Goal: Check status: Check status

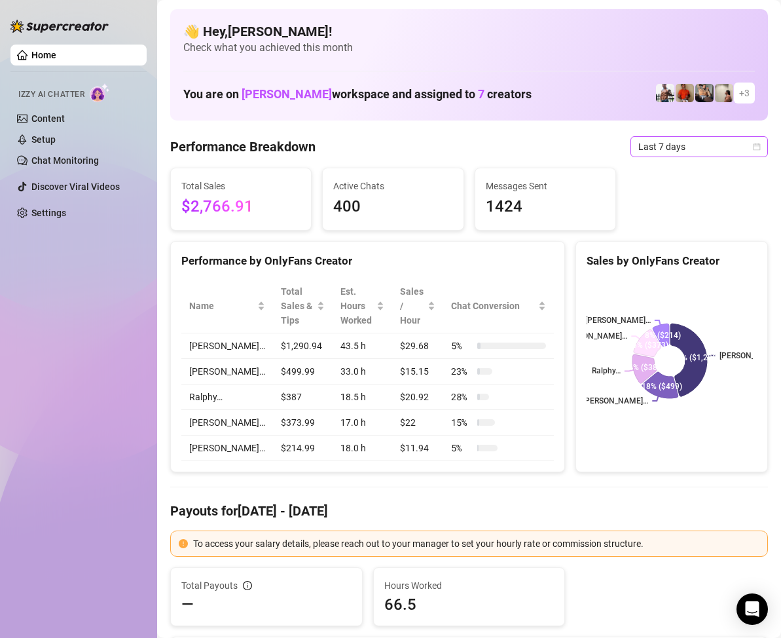
click at [753, 149] on icon "calendar" at bounding box center [757, 147] width 8 height 8
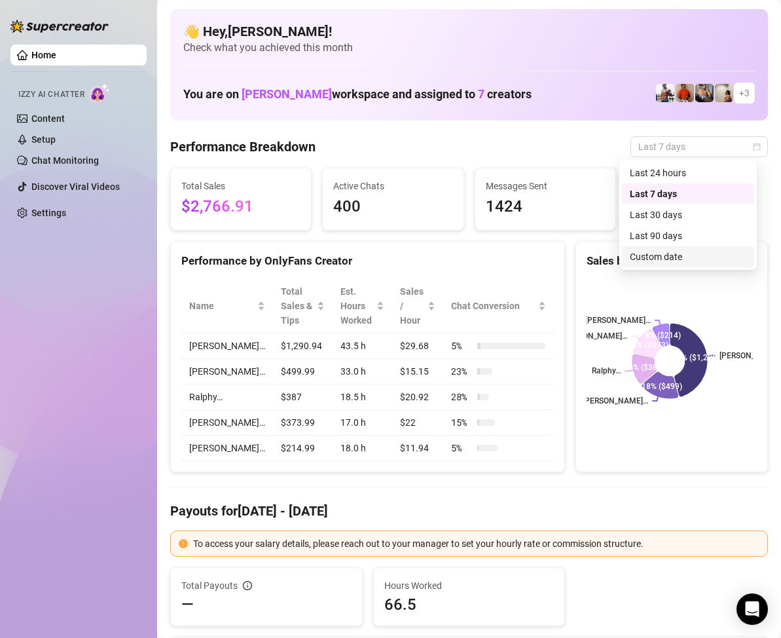
click at [668, 251] on div "Custom date" at bounding box center [688, 257] width 117 height 14
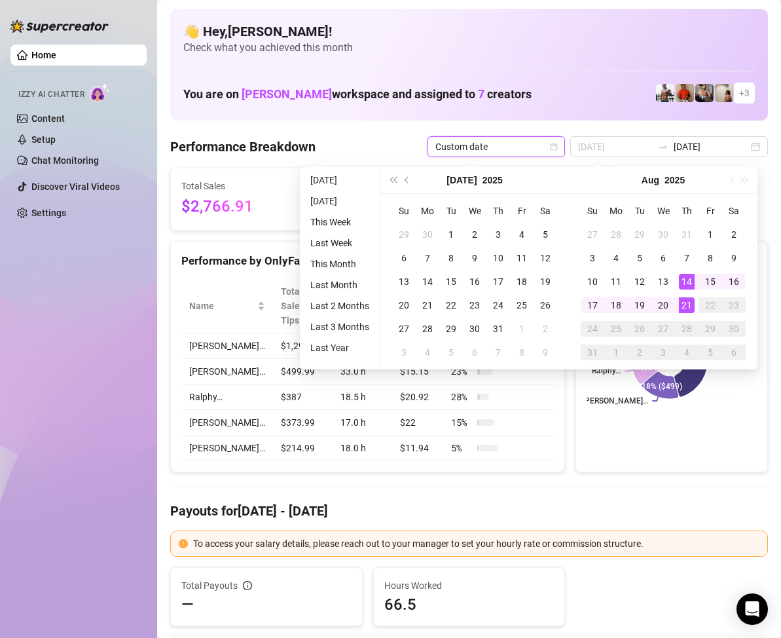
type input "[DATE]"
click at [686, 300] on div "21" at bounding box center [687, 305] width 16 height 16
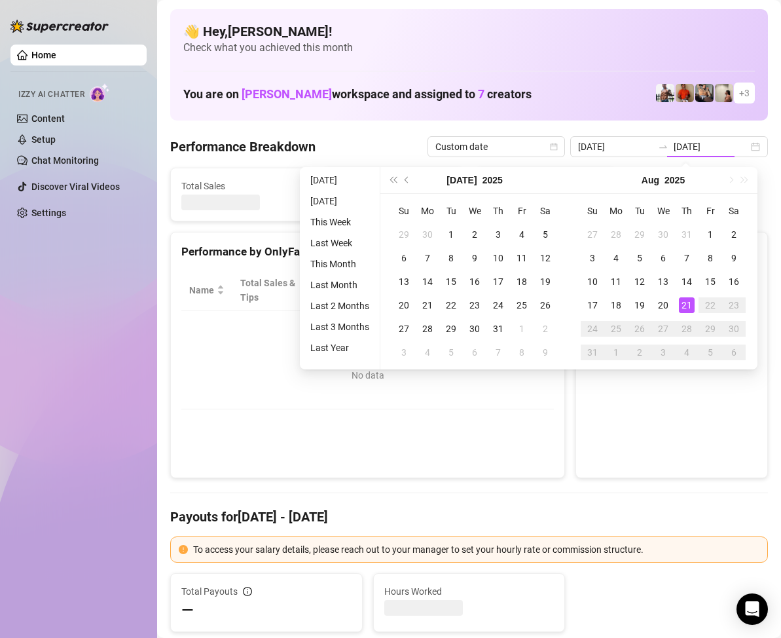
type input "[DATE]"
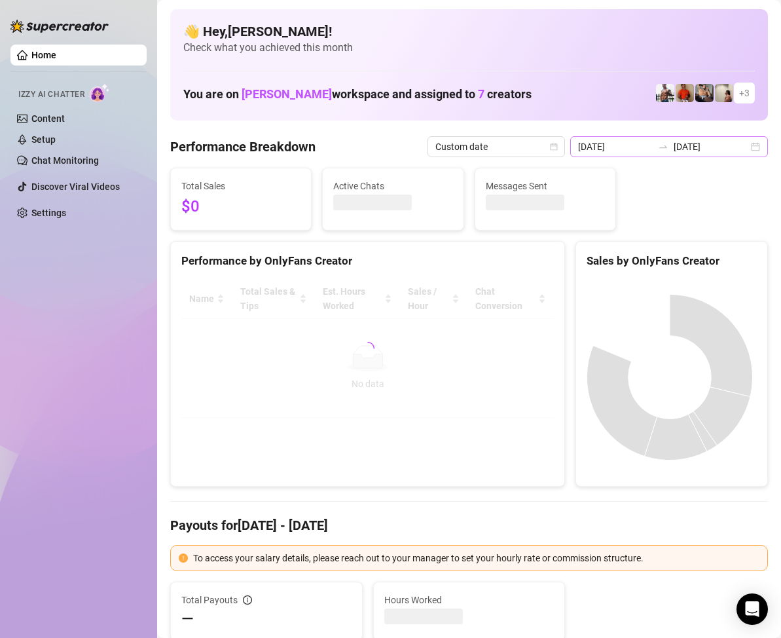
click at [741, 148] on div "[DATE] [DATE]" at bounding box center [669, 146] width 198 height 21
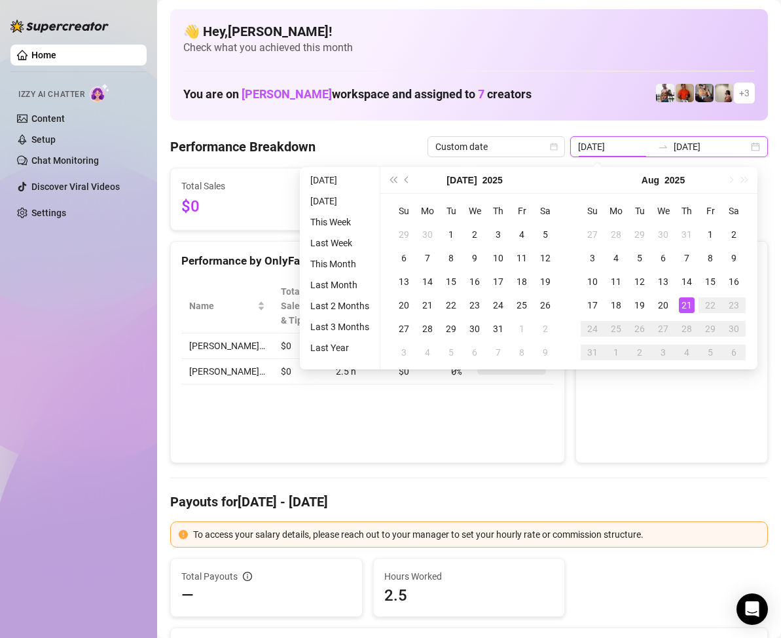
click at [741, 148] on div "[DATE] [DATE]" at bounding box center [669, 146] width 198 height 21
click at [470, 447] on div "Performance by OnlyFans Creator Name Total Sales & Tips Est. Hours Worked Sales…" at bounding box center [367, 352] width 395 height 223
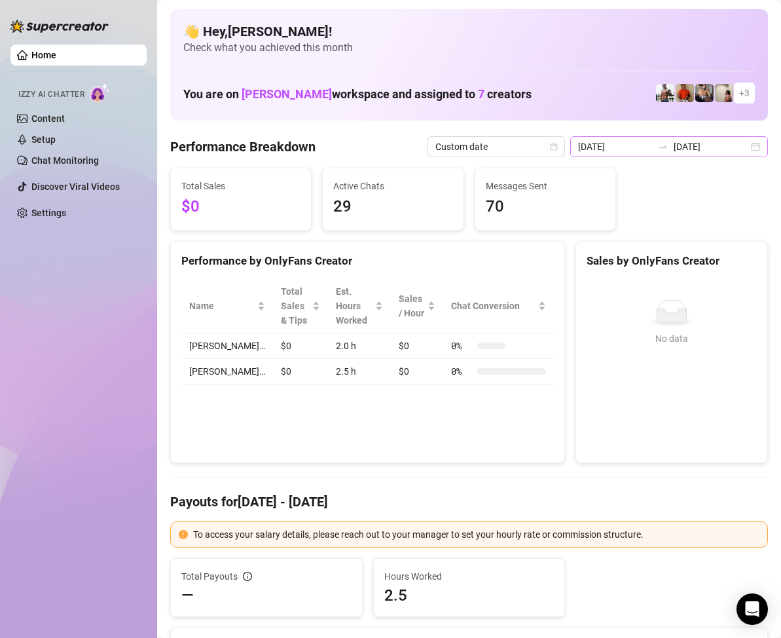
click at [747, 147] on div "[DATE] [DATE]" at bounding box center [669, 146] width 198 height 21
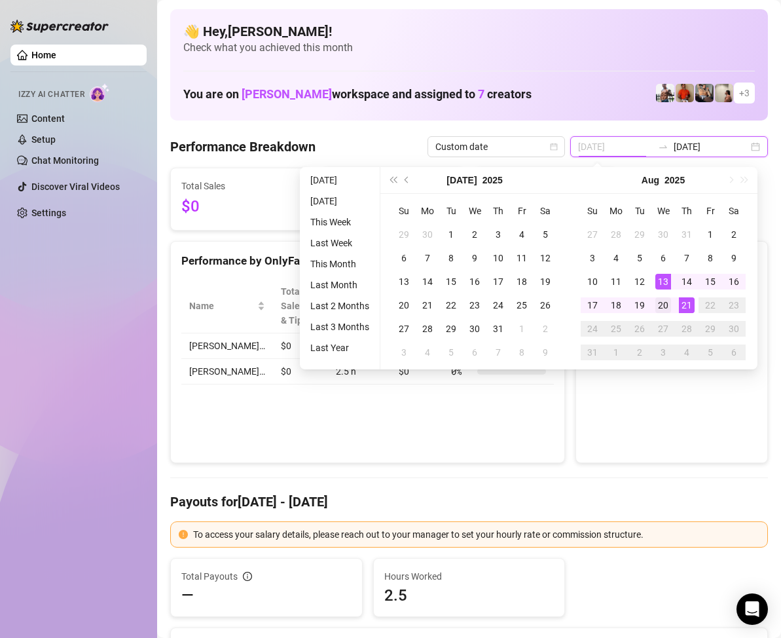
type input "[DATE]"
click at [666, 307] on div "20" at bounding box center [664, 305] width 16 height 16
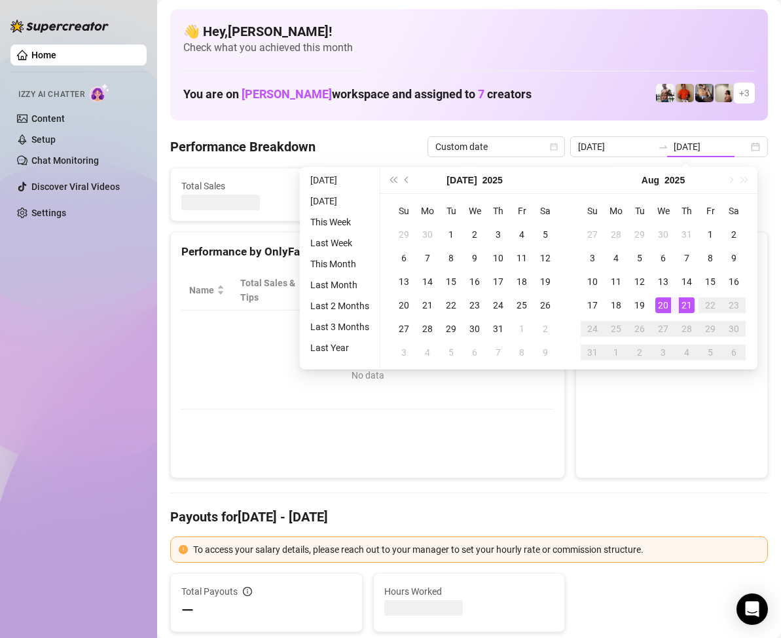
type input "[DATE]"
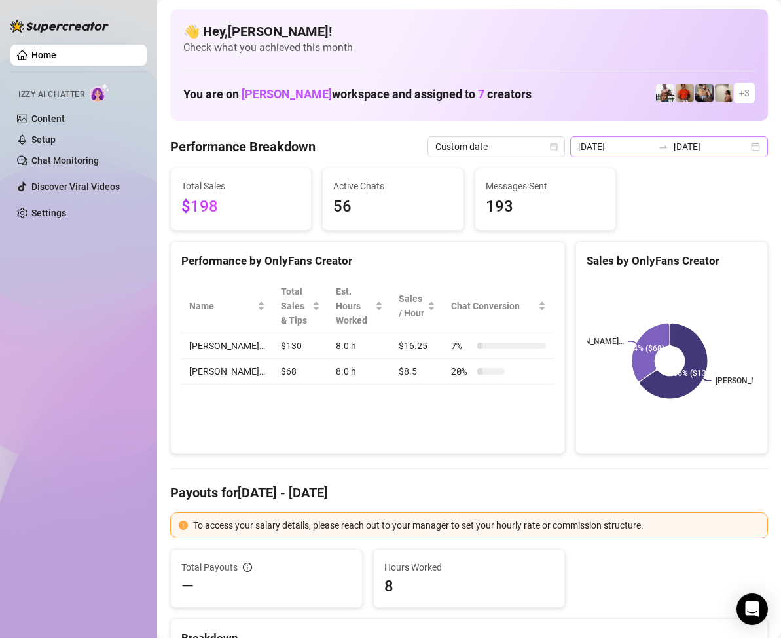
click at [738, 146] on div "[DATE] [DATE]" at bounding box center [669, 146] width 198 height 21
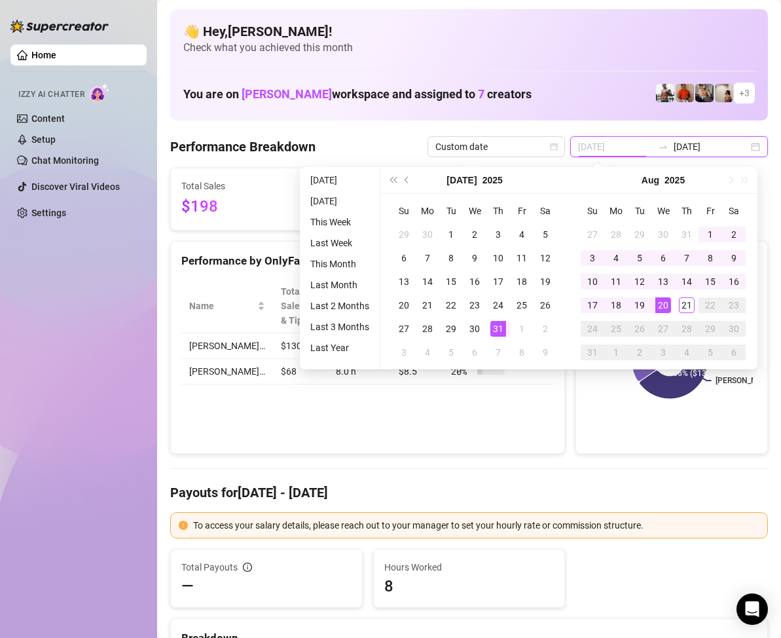
type input "[DATE]"
click at [495, 325] on div "31" at bounding box center [499, 329] width 16 height 16
type input "[DATE]"
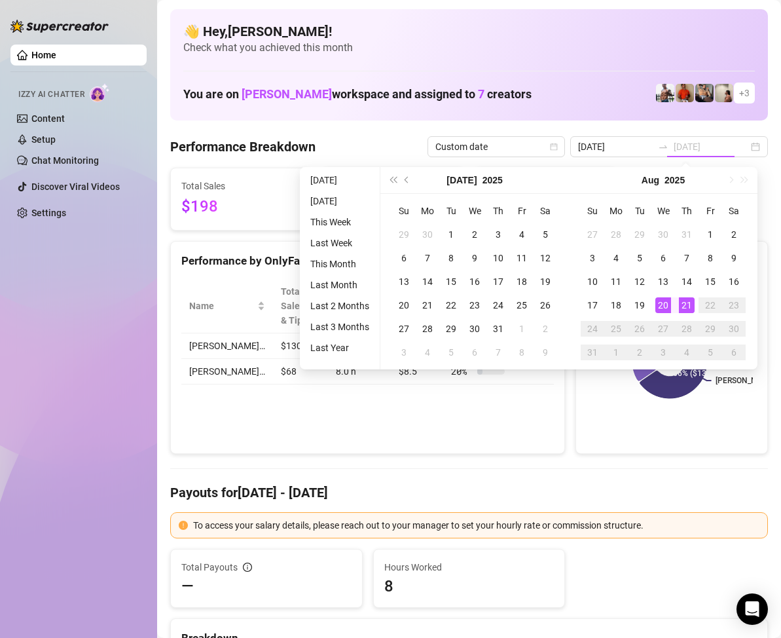
click at [688, 307] on div "21" at bounding box center [687, 305] width 16 height 16
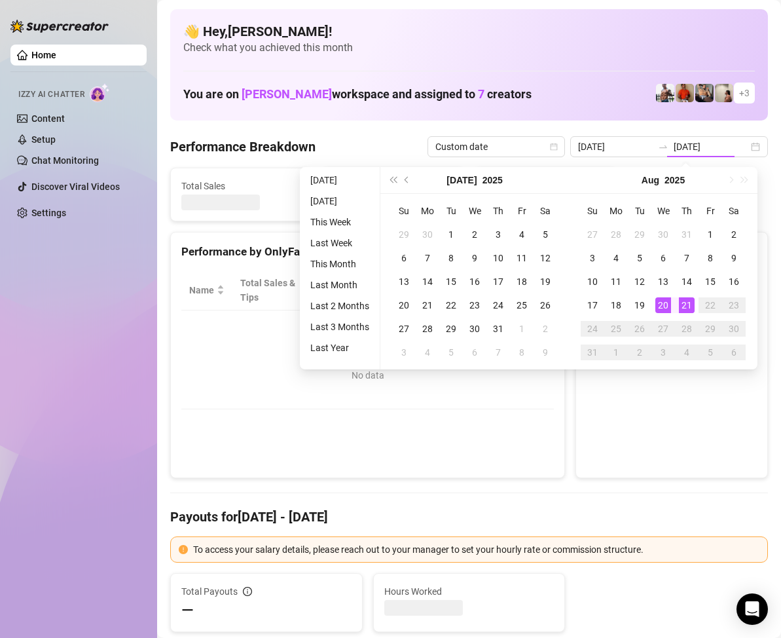
type input "[DATE]"
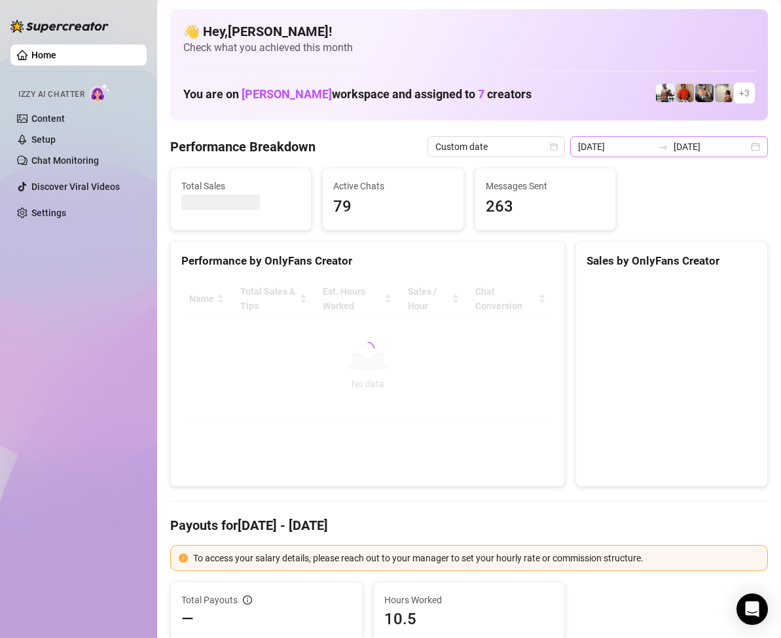
click at [747, 151] on div "[DATE] [DATE]" at bounding box center [669, 146] width 198 height 21
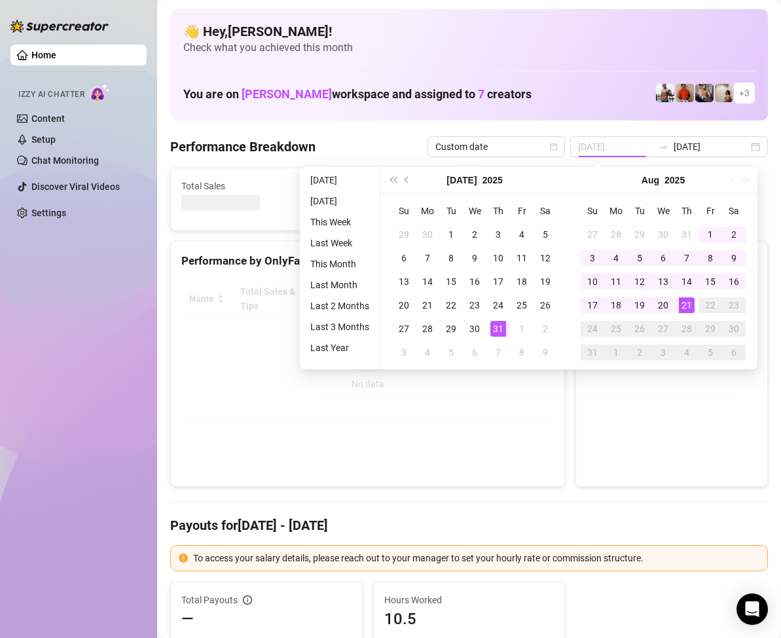
click at [494, 323] on div "31" at bounding box center [499, 329] width 16 height 16
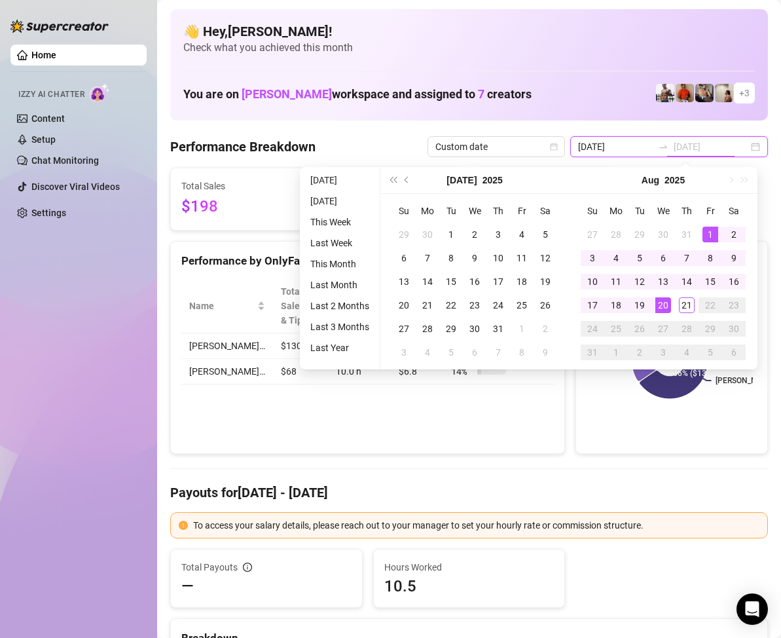
type input "[DATE]"
click at [622, 143] on input "[DATE]" at bounding box center [615, 147] width 75 height 14
click at [641, 145] on input "[DATE]" at bounding box center [615, 147] width 75 height 14
type input "[DATE]"
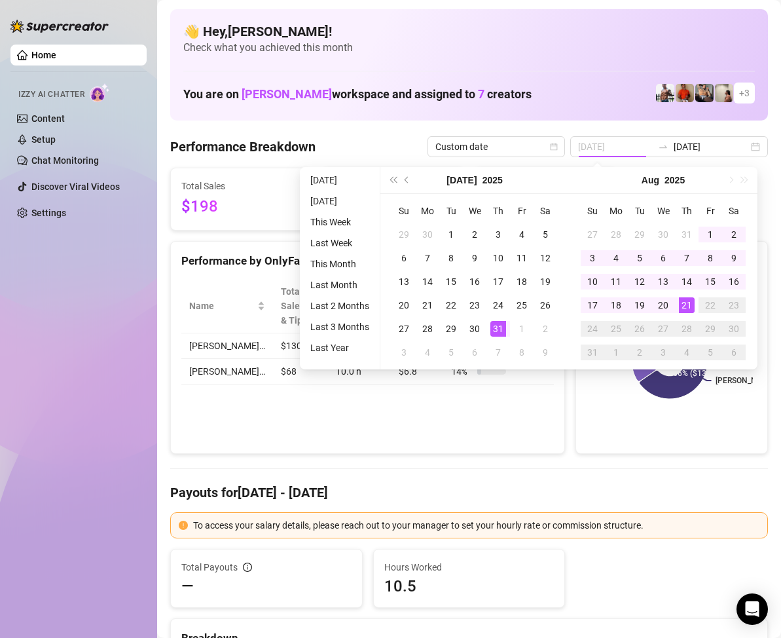
click at [500, 321] on div "31" at bounding box center [499, 329] width 16 height 16
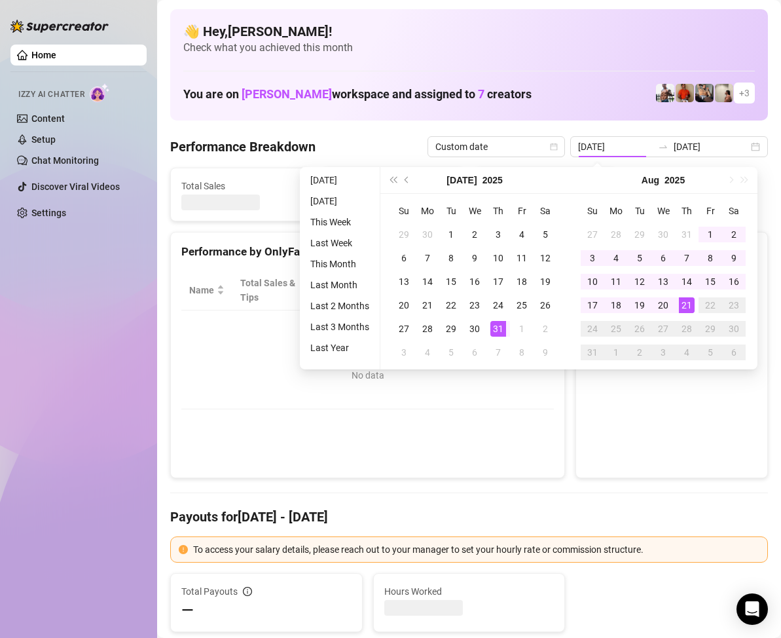
type input "[DATE]"
